Goal: Information Seeking & Learning: Learn about a topic

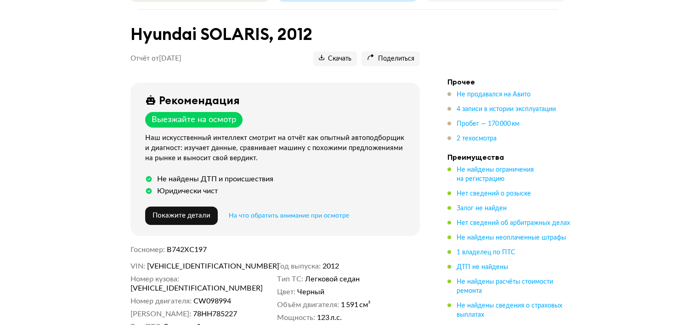
scroll to position [184, 0]
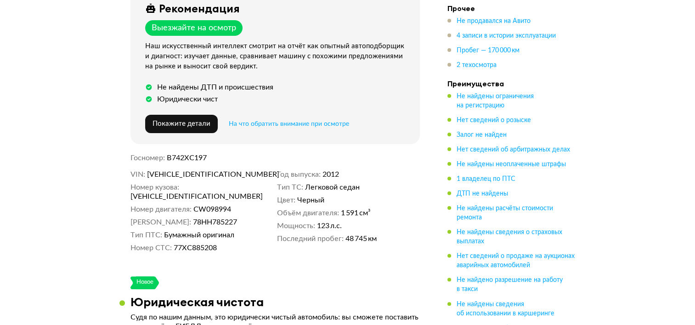
click at [200, 172] on span "[VEHICLE_IDENTIFICATION_NUMBER]" at bounding box center [200, 174] width 106 height 9
copy span "[VEHICLE_IDENTIFICATION_NUMBER]"
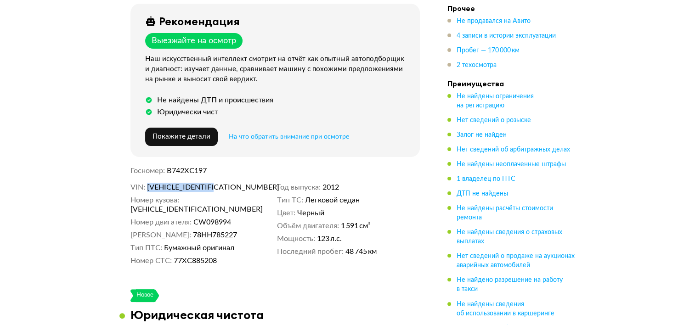
scroll to position [0, 0]
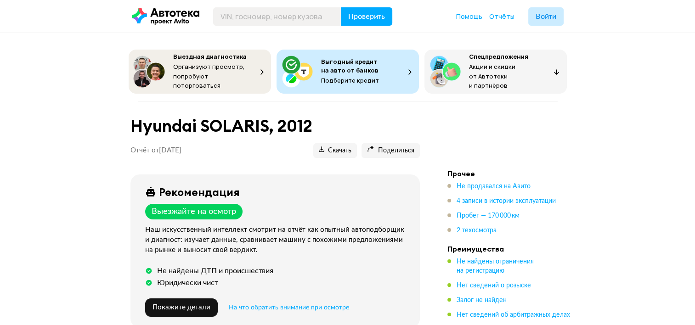
drag, startPoint x: 123, startPoint y: 126, endPoint x: 72, endPoint y: 126, distance: 51.4
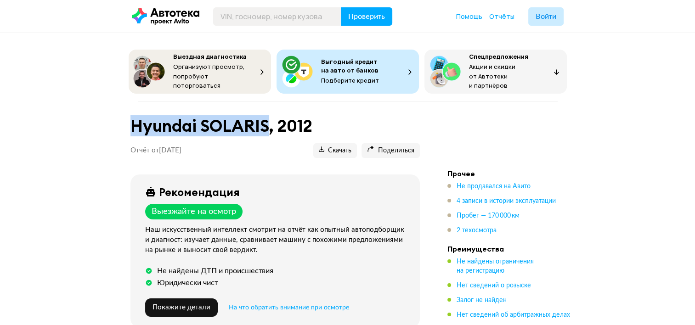
drag, startPoint x: 137, startPoint y: 125, endPoint x: 268, endPoint y: 135, distance: 130.8
click at [268, 135] on header "Hyundai SOLARIS, 2012 Отчёт от [DATE] Ccылка на отчёт скопирована Скачать Подел…" at bounding box center [274, 135] width 289 height 45
copy h1 "Hyundai SOLARIS"
